Goal: Information Seeking & Learning: Learn about a topic

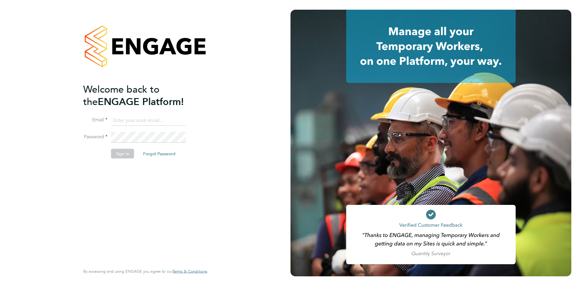
click at [143, 127] on li "Email" at bounding box center [142, 123] width 118 height 17
click at [145, 121] on input at bounding box center [148, 120] width 75 height 11
type input "michelle.suchley@berryrecruitment.co.uk"
click at [127, 153] on button "Sign In" at bounding box center [122, 154] width 23 height 10
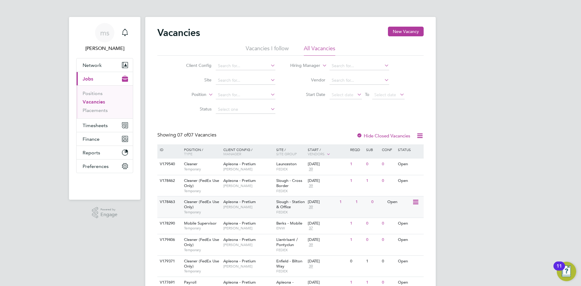
click at [257, 207] on span "[PERSON_NAME]" at bounding box center [248, 207] width 50 height 5
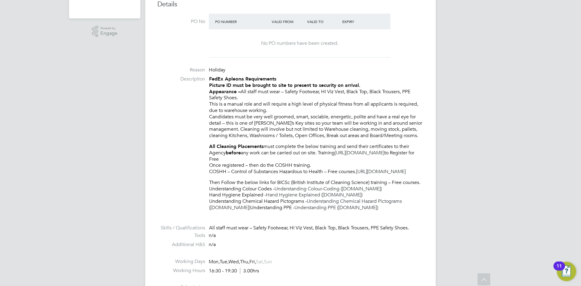
scroll to position [182, 0]
click at [355, 191] on p "Then Follow the below links for BICSc (British Institute of Cleaning Science) t…" at bounding box center [316, 194] width 215 height 31
click at [355, 192] on link "Understanding Colour-Coding ([DOMAIN_NAME])" at bounding box center [328, 189] width 107 height 6
click at [275, 186] on link "Understanding Colour-Coding ([DOMAIN_NAME])" at bounding box center [328, 189] width 107 height 6
click at [340, 198] on link "Hand Hygiene Explained ([DOMAIN_NAME])" at bounding box center [314, 195] width 97 height 6
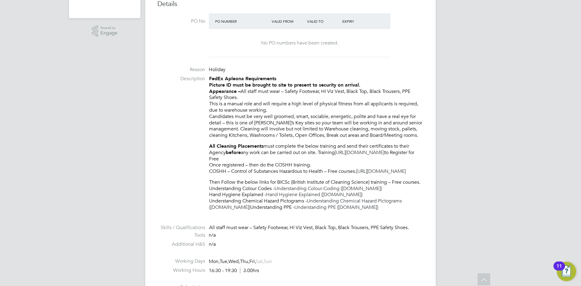
click at [330, 198] on link "Hand Hygiene Explained ([DOMAIN_NAME])" at bounding box center [314, 195] width 97 height 6
click at [215, 210] on link "Understanding Chemical Hazard Pictograms ([DOMAIN_NAME])" at bounding box center [305, 204] width 193 height 12
click at [345, 210] on link "Understanding PPE ([DOMAIN_NAME])" at bounding box center [337, 207] width 84 height 6
